Goal: Task Accomplishment & Management: Manage account settings

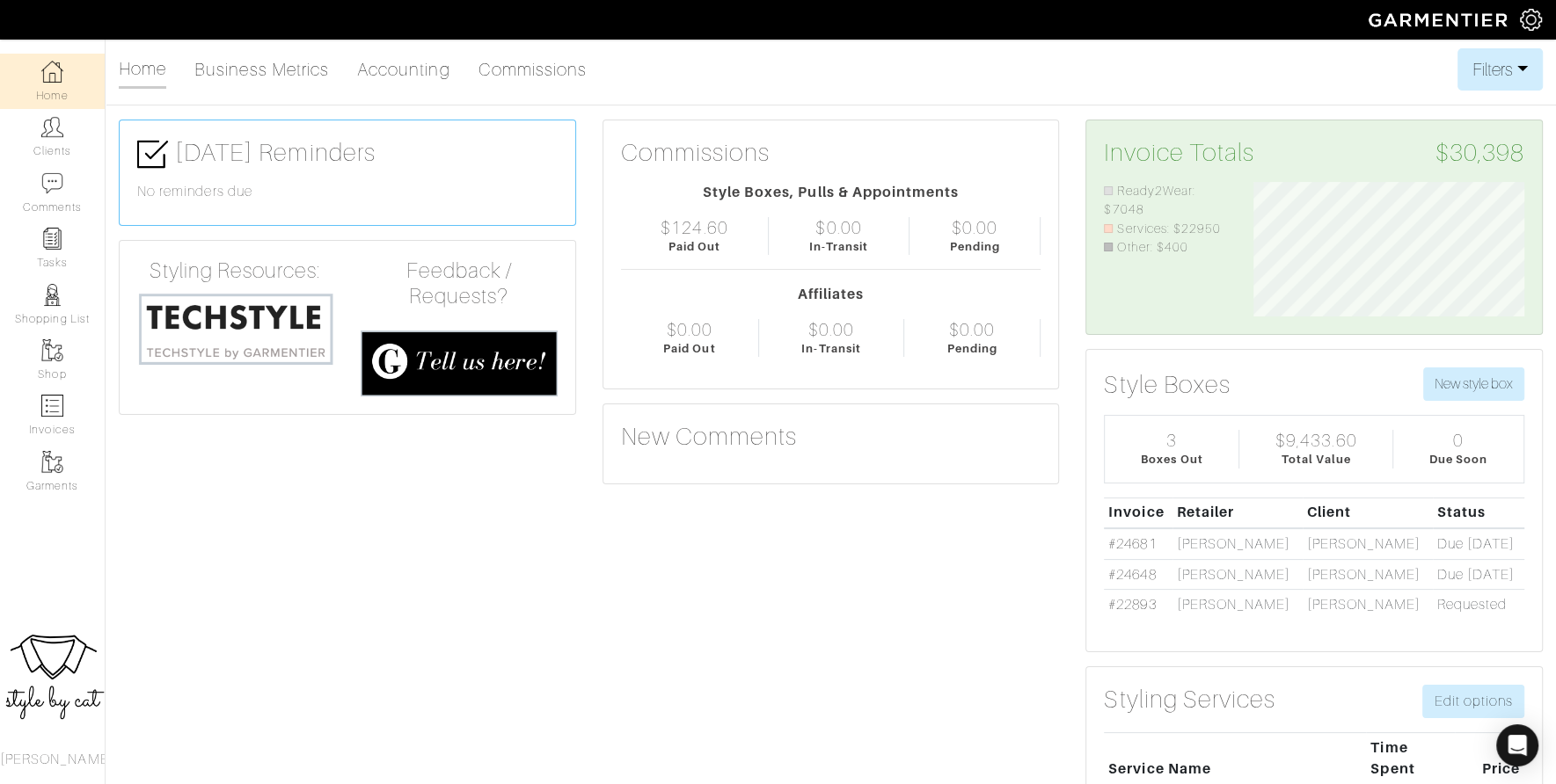
scroll to position [136, 297]
click at [60, 132] on img at bounding box center [52, 126] width 22 height 22
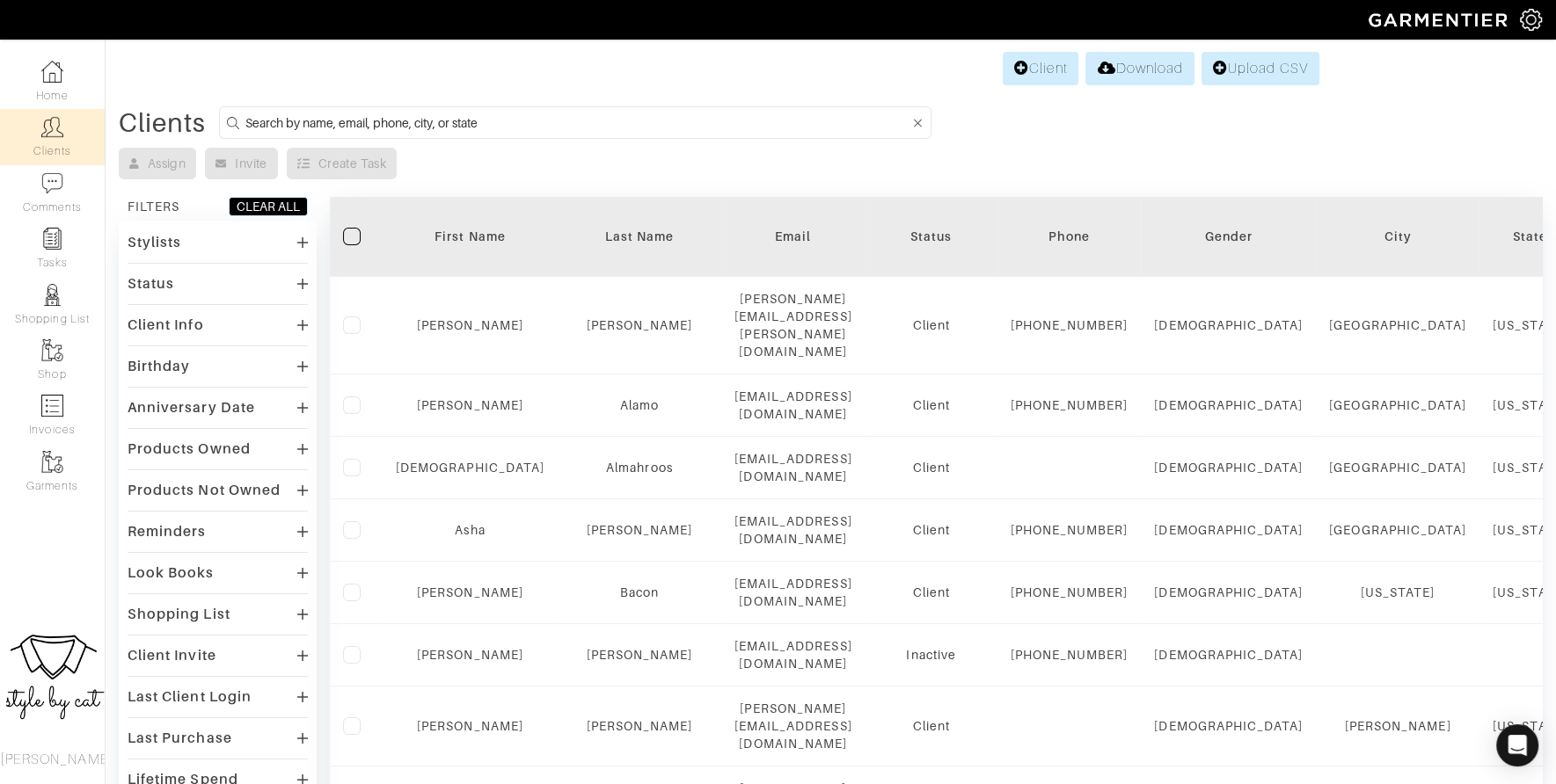
click at [647, 124] on input at bounding box center [578, 122] width 664 height 22
type input "[PERSON_NAME]"
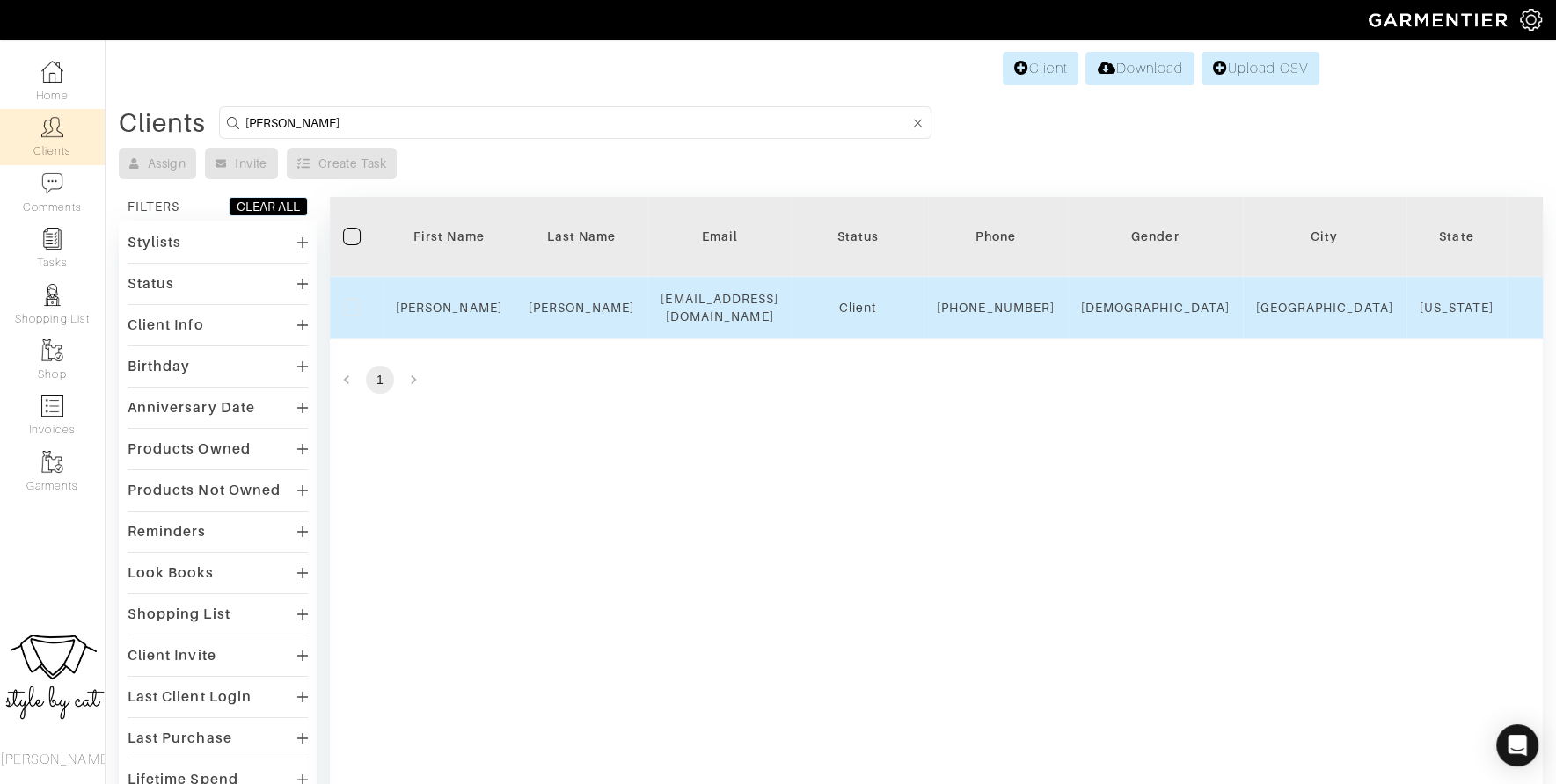
click at [449, 327] on td "[PERSON_NAME]" at bounding box center [449, 308] width 133 height 62
click at [448, 312] on link "[PERSON_NAME]" at bounding box center [449, 308] width 106 height 14
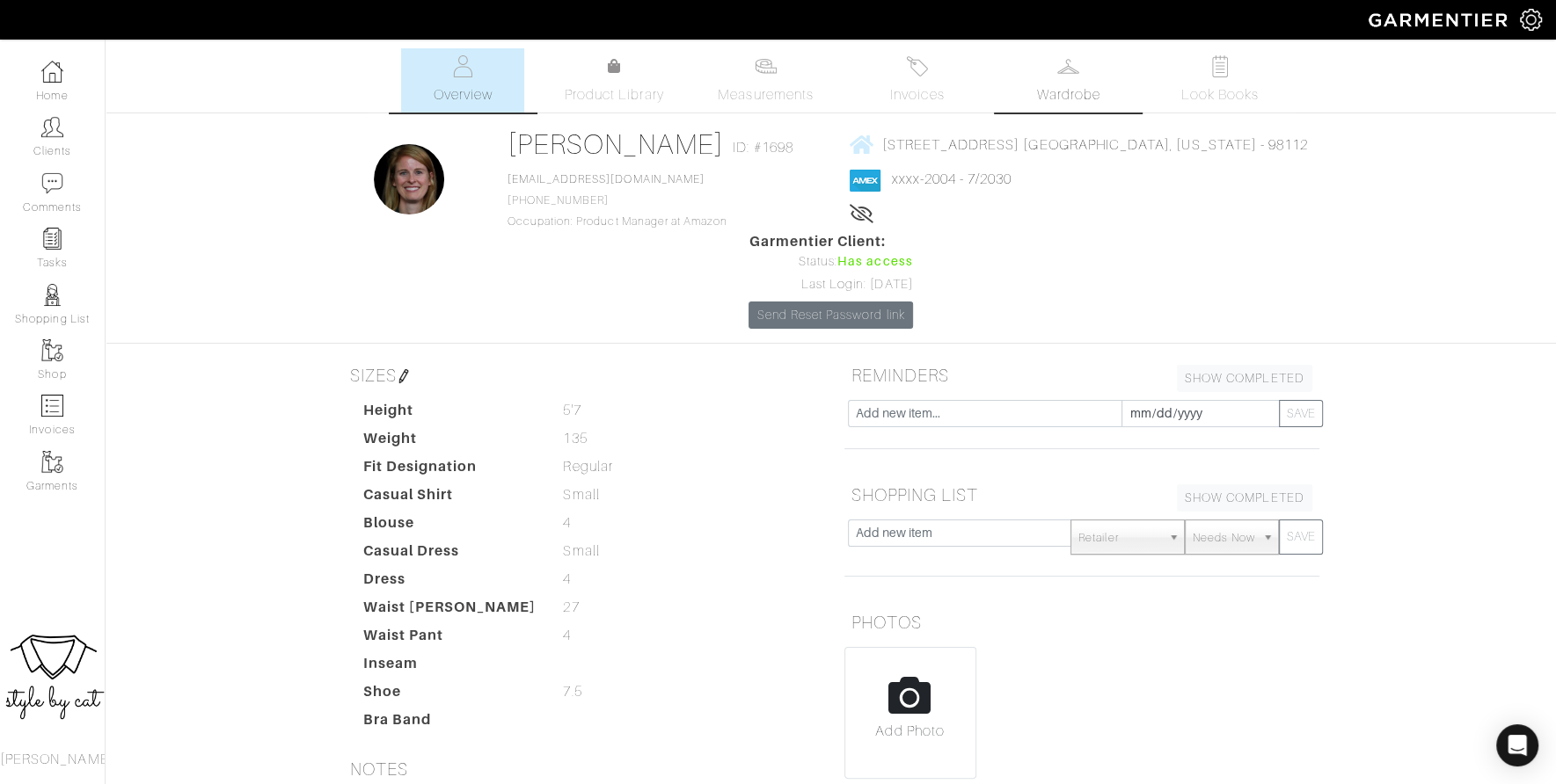
click at [1038, 73] on link "Wardrobe" at bounding box center [1068, 80] width 123 height 64
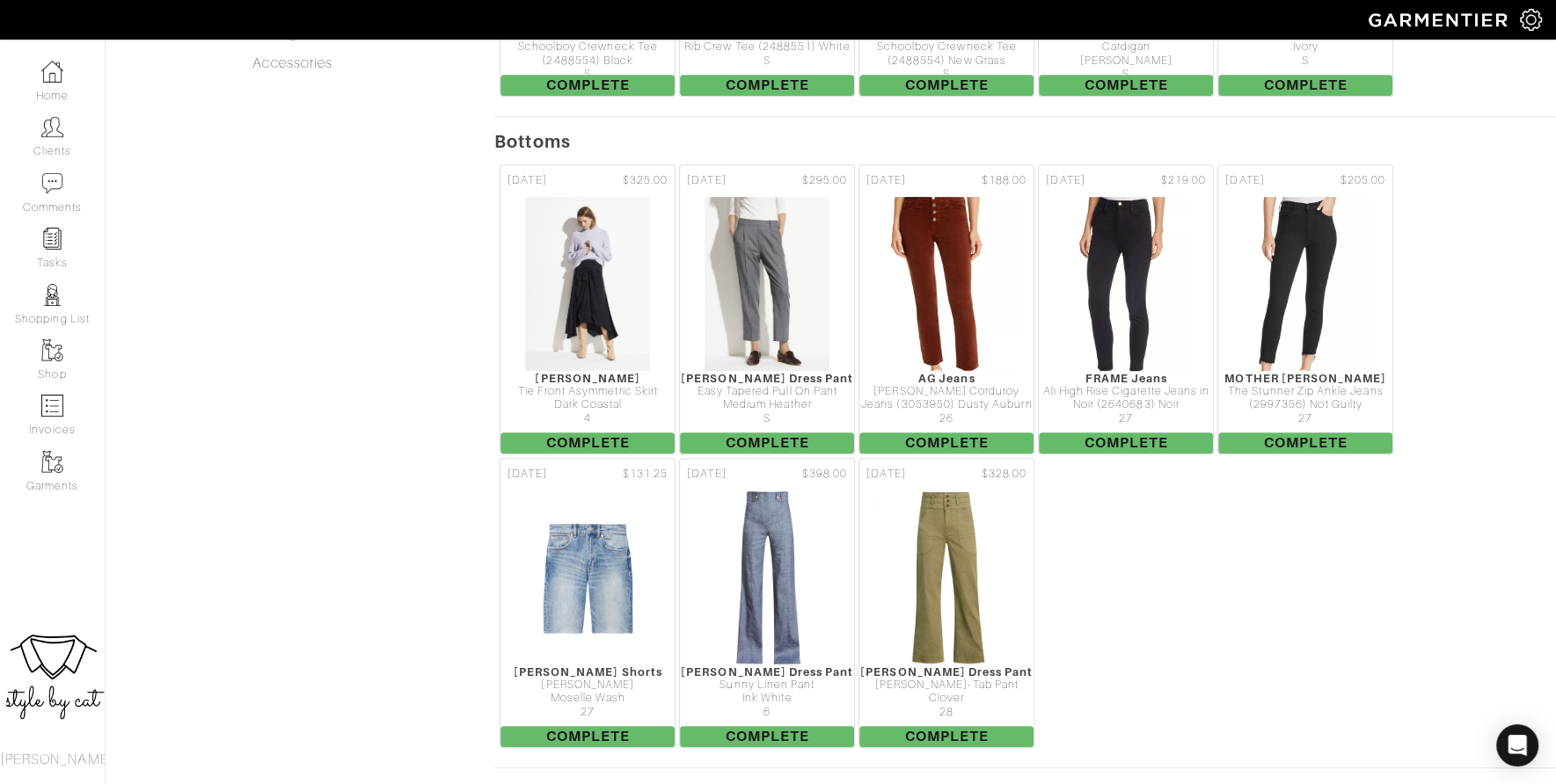
scroll to position [894, 0]
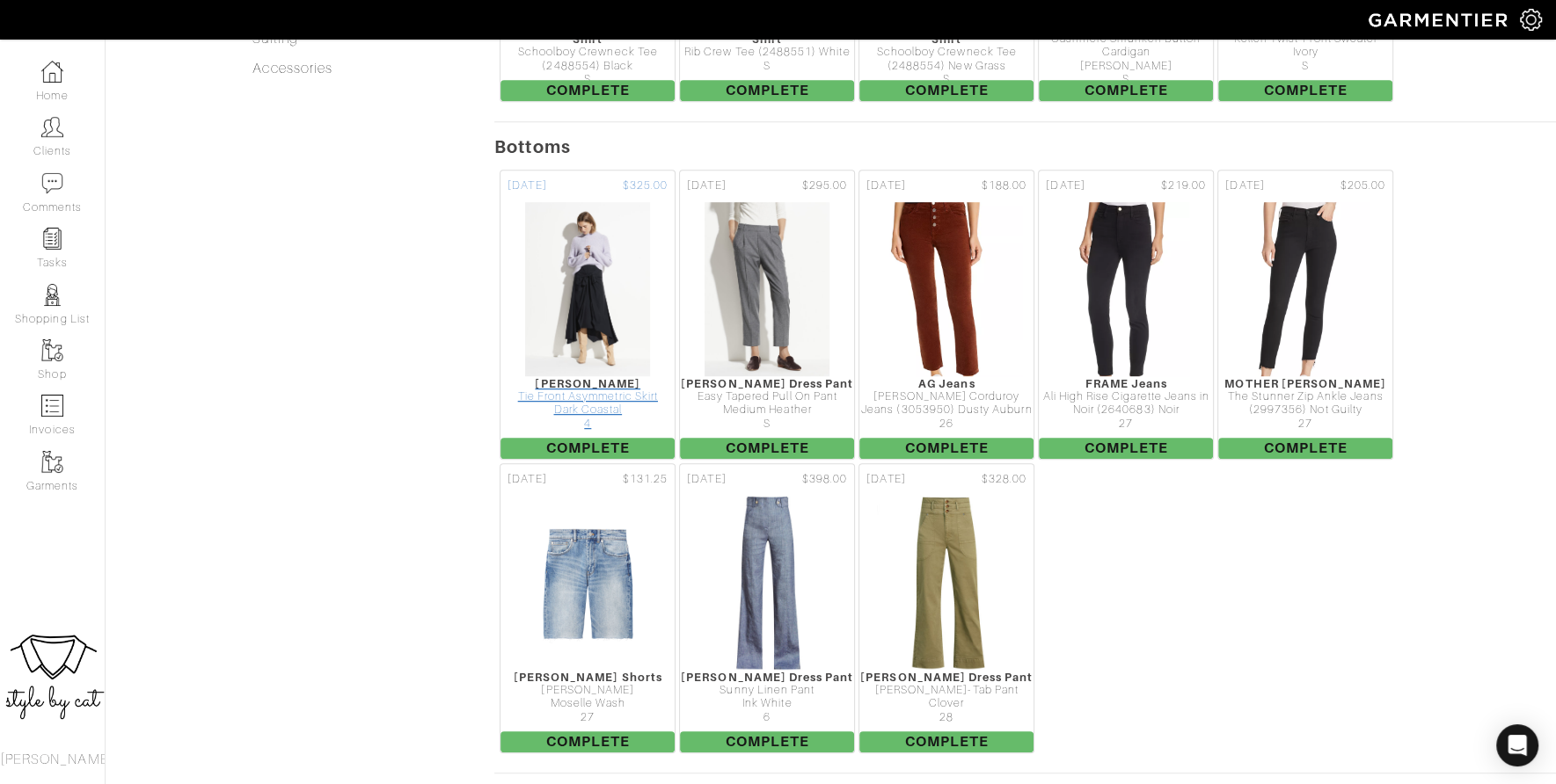
click at [601, 403] on div "Dark Coastal" at bounding box center [587, 410] width 174 height 13
